Goal: Transaction & Acquisition: Purchase product/service

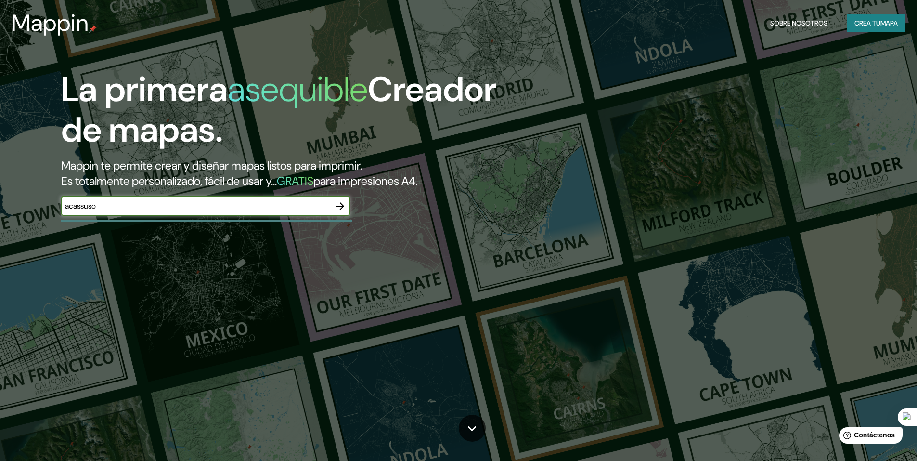
type input "acassuso"
click at [340, 204] on icon "button" at bounding box center [341, 206] width 12 height 12
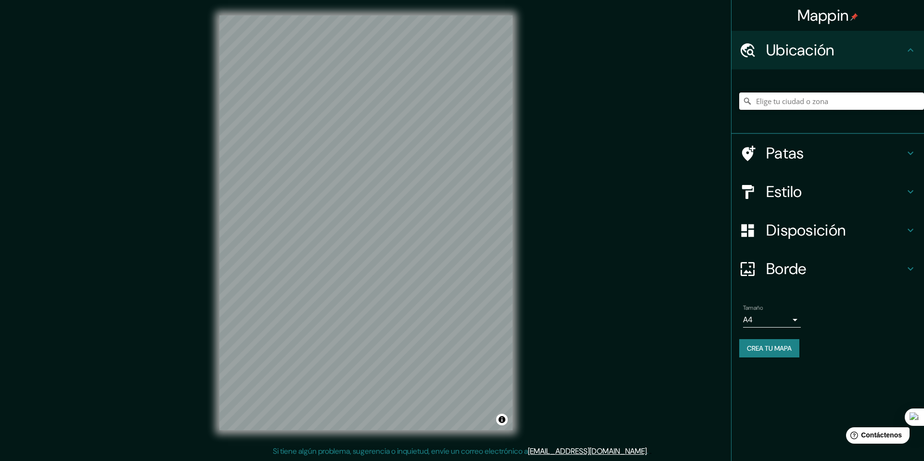
click at [796, 93] on input "Elige tu ciudad o zona" at bounding box center [831, 100] width 185 height 17
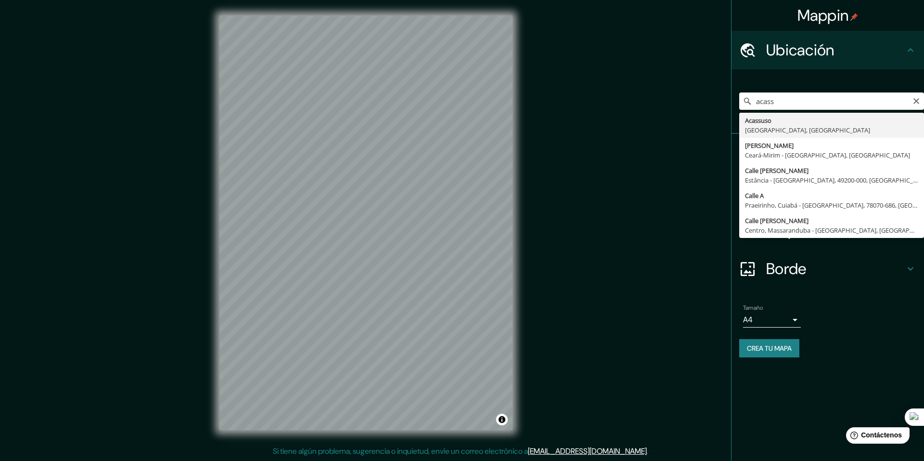
type input "Acassuso, [GEOGRAPHIC_DATA], [GEOGRAPHIC_DATA]"
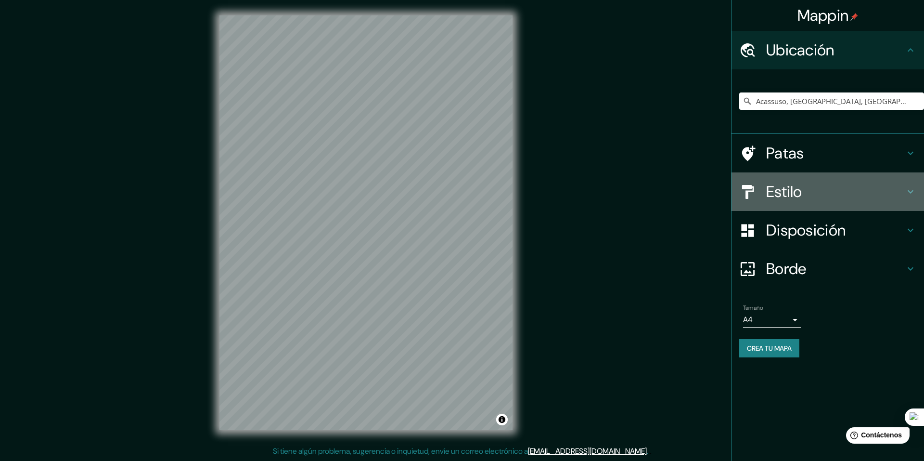
click at [776, 191] on font "Estilo" at bounding box center [784, 191] width 36 height 20
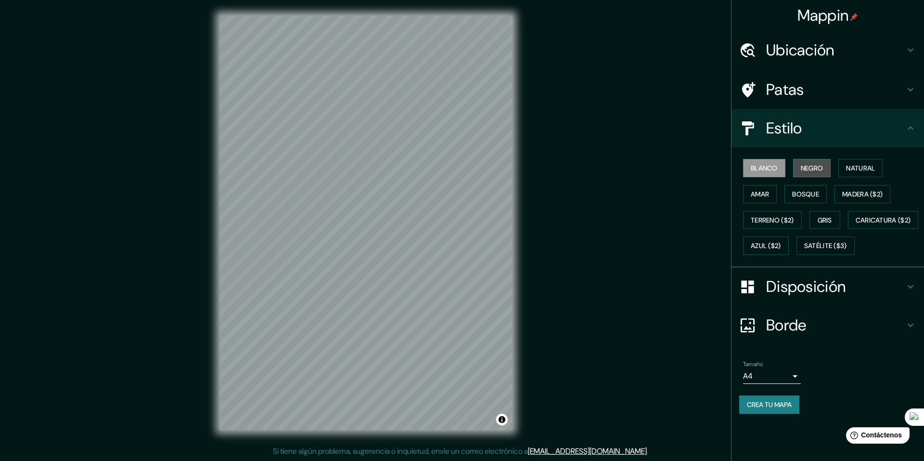
click at [810, 173] on font "Negro" at bounding box center [812, 168] width 23 height 13
click at [844, 174] on button "Natural" at bounding box center [861, 168] width 44 height 18
click at [786, 224] on font "Terreno ($2)" at bounding box center [772, 220] width 43 height 13
click at [837, 217] on button "Gris" at bounding box center [825, 220] width 31 height 18
click at [781, 240] on font "Azul ($2)" at bounding box center [766, 245] width 30 height 13
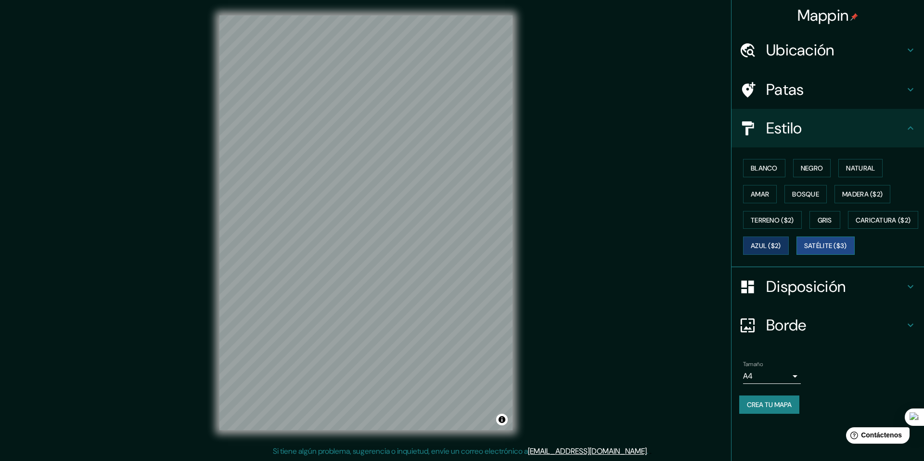
click at [804, 250] on font "Satélite ($3)" at bounding box center [825, 246] width 43 height 9
click at [765, 190] on font "Amar" at bounding box center [760, 194] width 18 height 9
click at [765, 169] on font "Blanco" at bounding box center [764, 168] width 27 height 9
drag, startPoint x: 522, startPoint y: 185, endPoint x: 628, endPoint y: 140, distance: 115.2
click at [628, 140] on div "Mappin Ubicación Acassuso, [GEOGRAPHIC_DATA], [GEOGRAPHIC_DATA] Patas Estilo Bl…" at bounding box center [462, 230] width 924 height 461
